Goal: Task Accomplishment & Management: Manage account settings

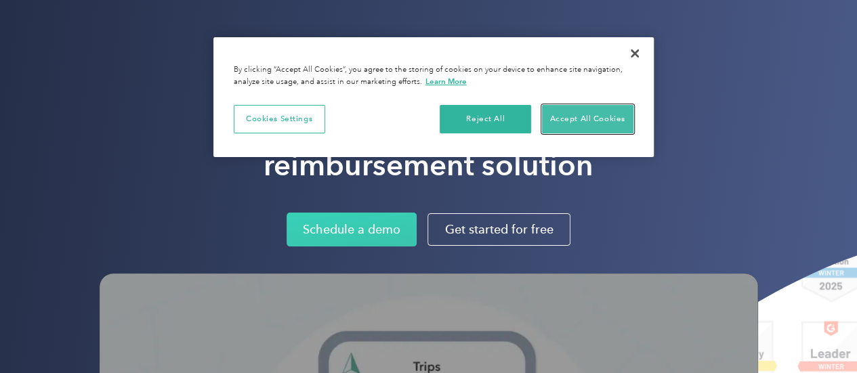
click at [571, 117] on button "Accept All Cookies" at bounding box center [587, 119] width 91 height 28
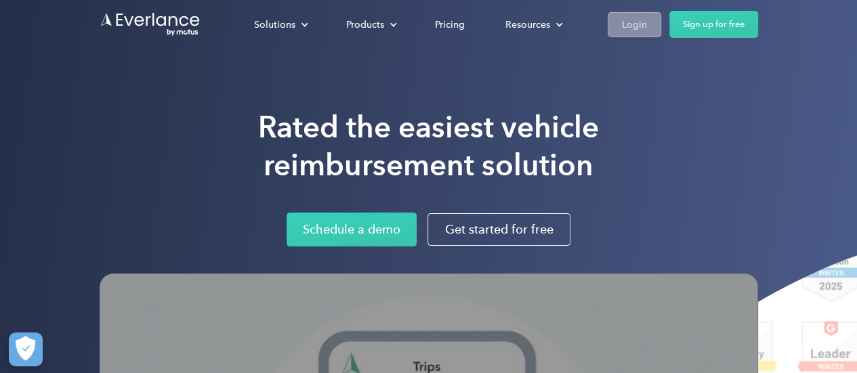
click at [655, 28] on link "Login" at bounding box center [635, 24] width 54 height 25
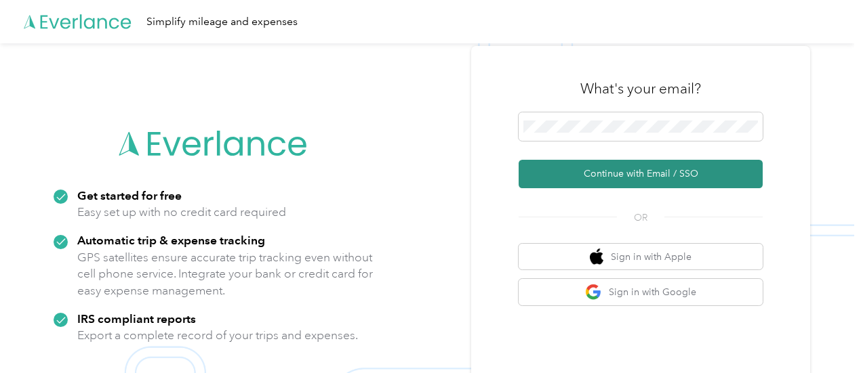
click at [638, 176] on button "Continue with Email / SSO" at bounding box center [640, 174] width 244 height 28
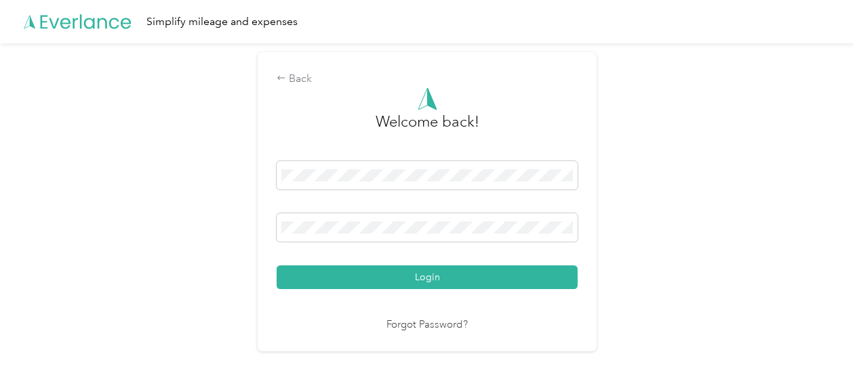
click at [417, 328] on link "Forgot Password?" at bounding box center [426, 326] width 81 height 16
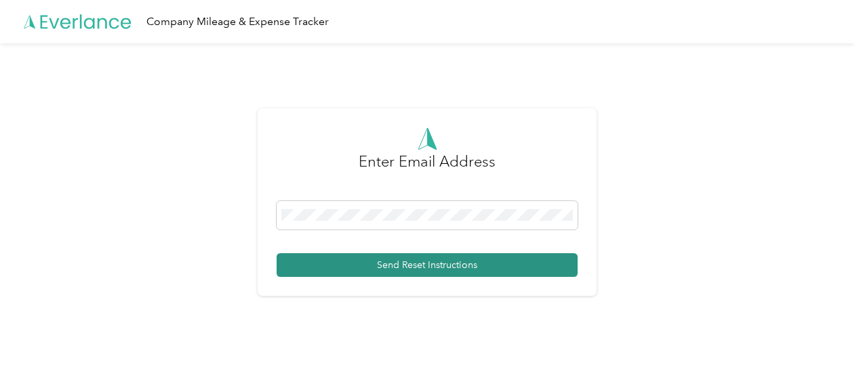
click at [411, 266] on button "Send Reset Instructions" at bounding box center [427, 265] width 301 height 24
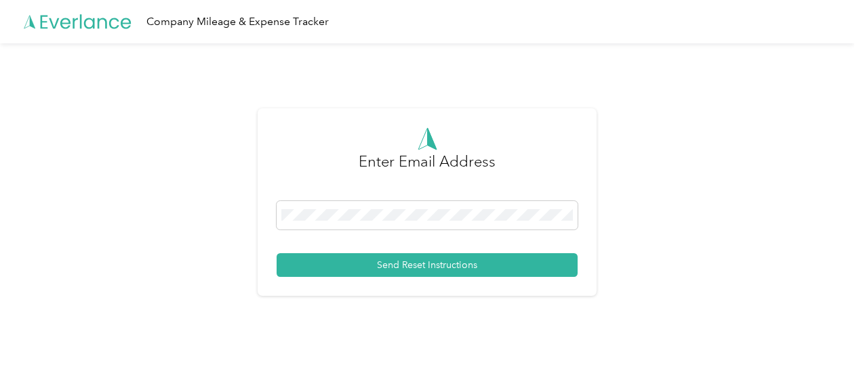
click at [362, 199] on form "Enter Email Address Send Reset Instructions" at bounding box center [427, 202] width 301 height 150
click at [371, 213] on span at bounding box center [427, 215] width 301 height 28
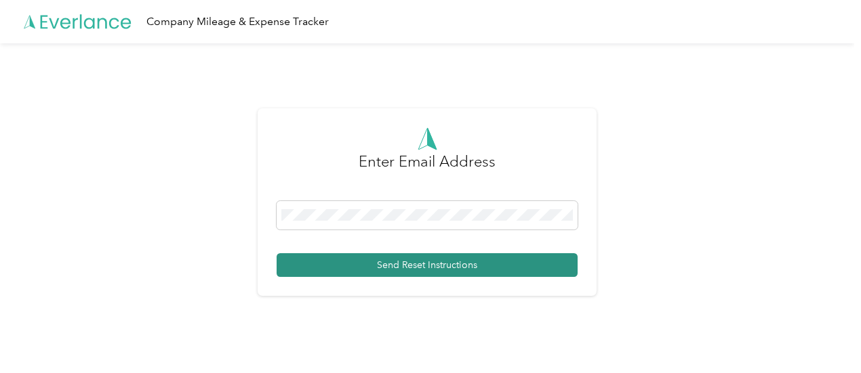
click at [428, 262] on button "Send Reset Instructions" at bounding box center [427, 265] width 301 height 24
